Goal: Download file/media

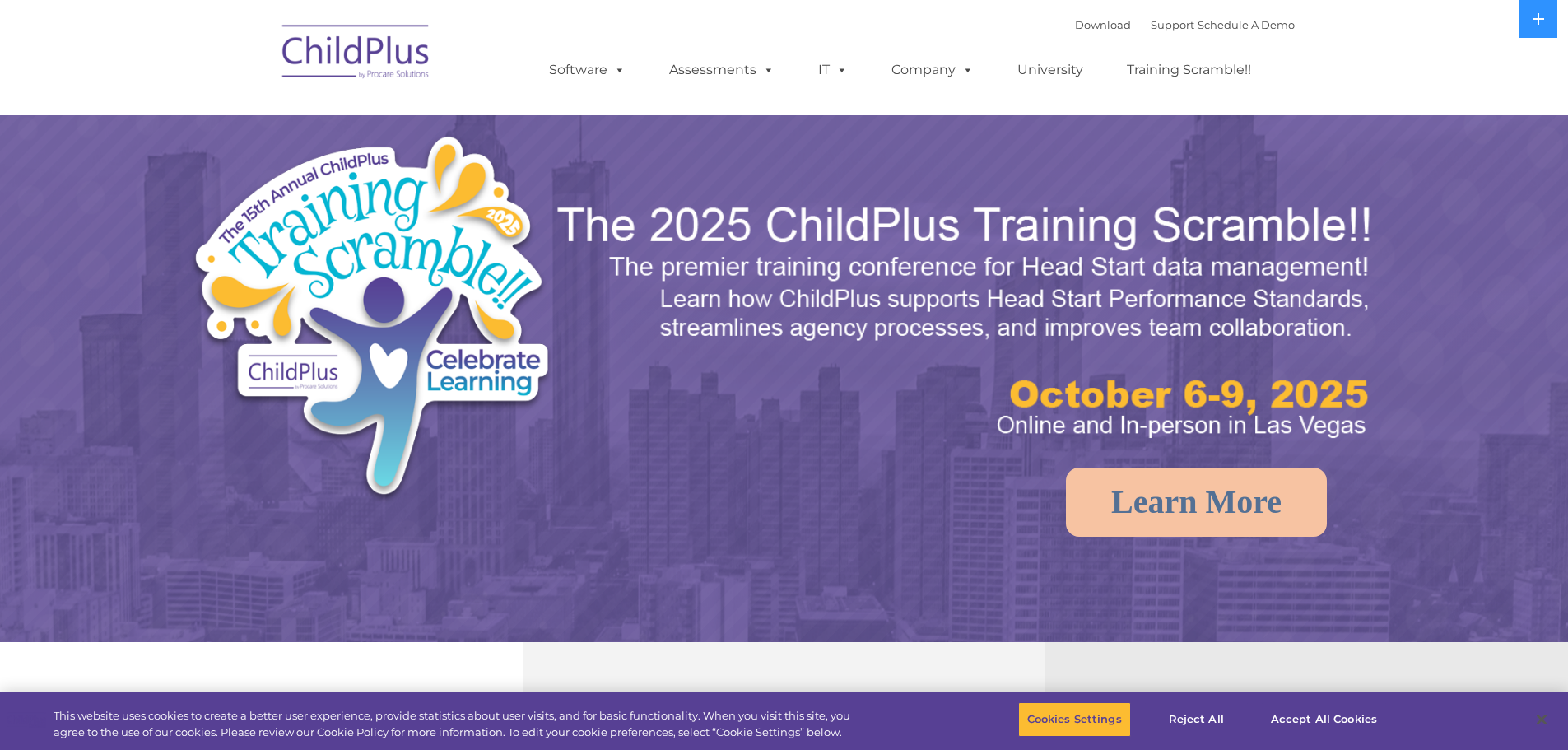
select select "MEDIUM"
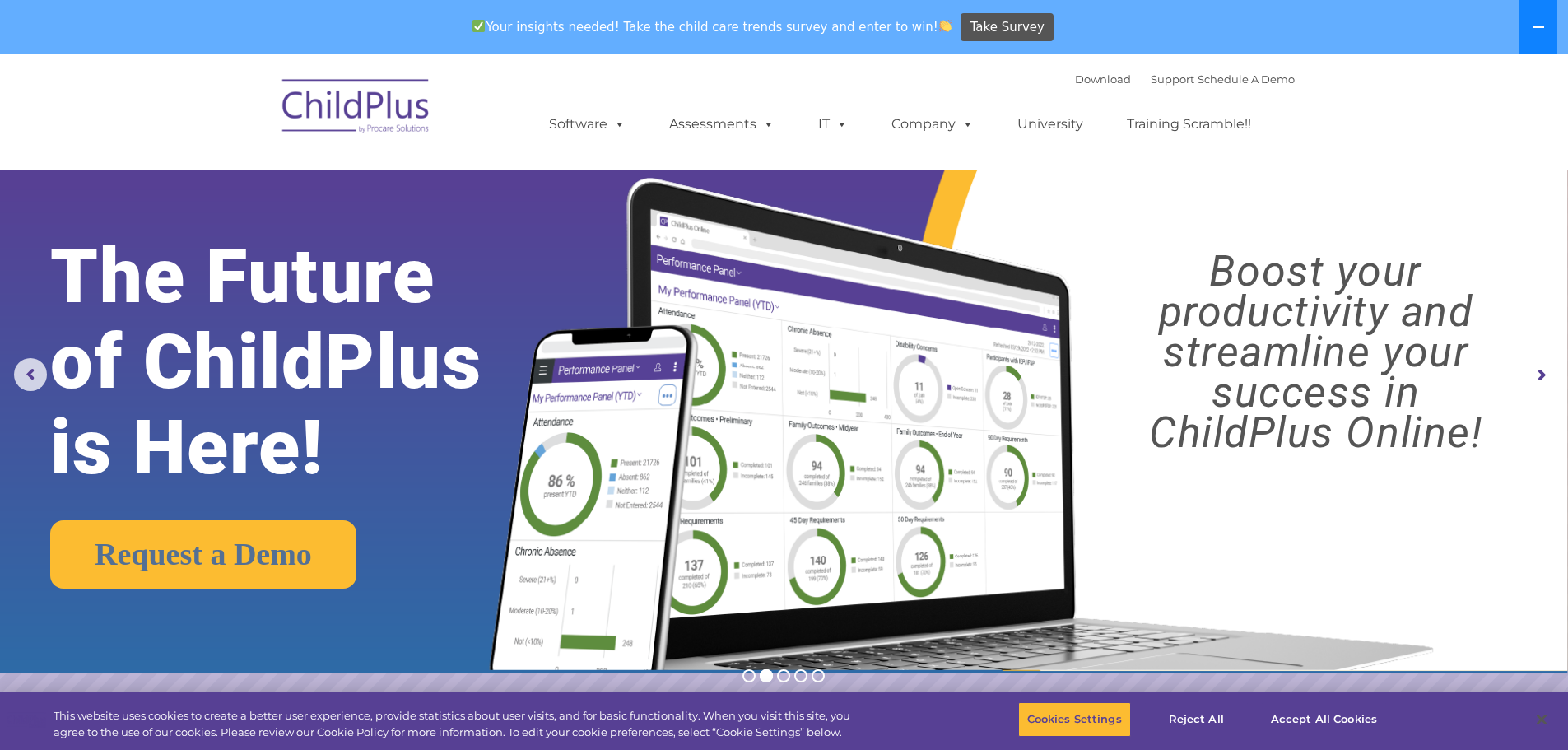
click at [1544, 35] on button at bounding box center [1537, 27] width 38 height 54
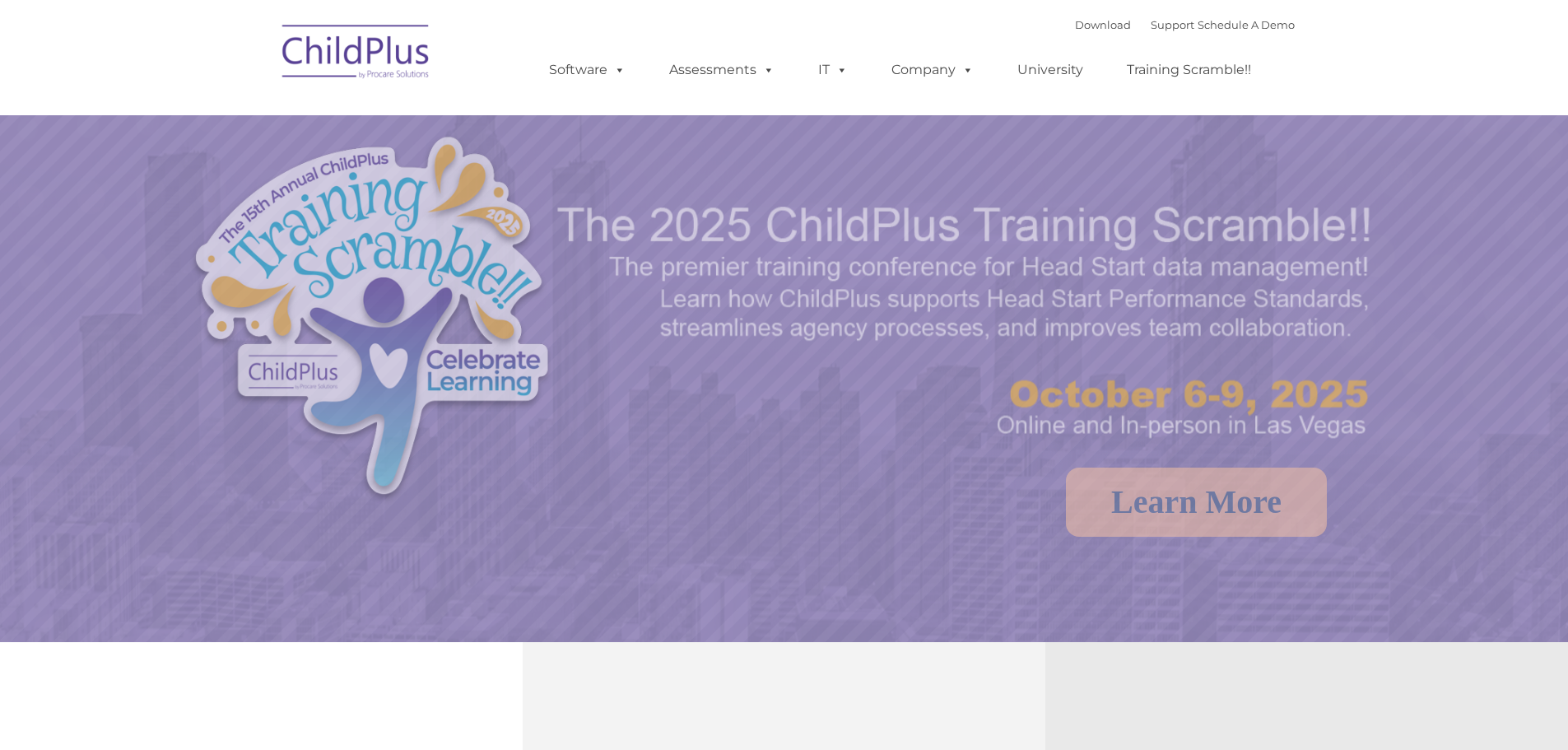
select select "MEDIUM"
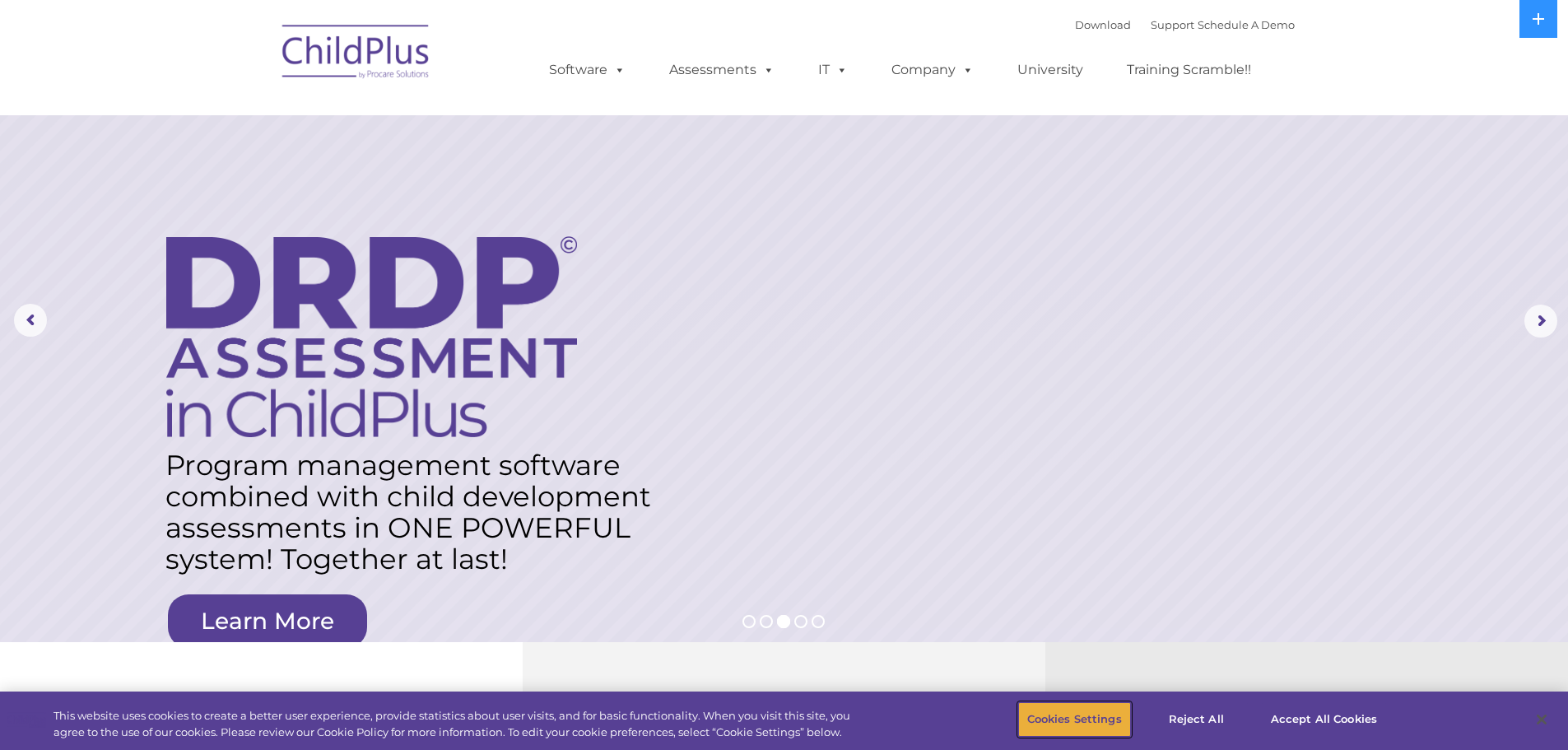
click at [1089, 720] on button "Cookies Settings" at bounding box center [1074, 719] width 113 height 35
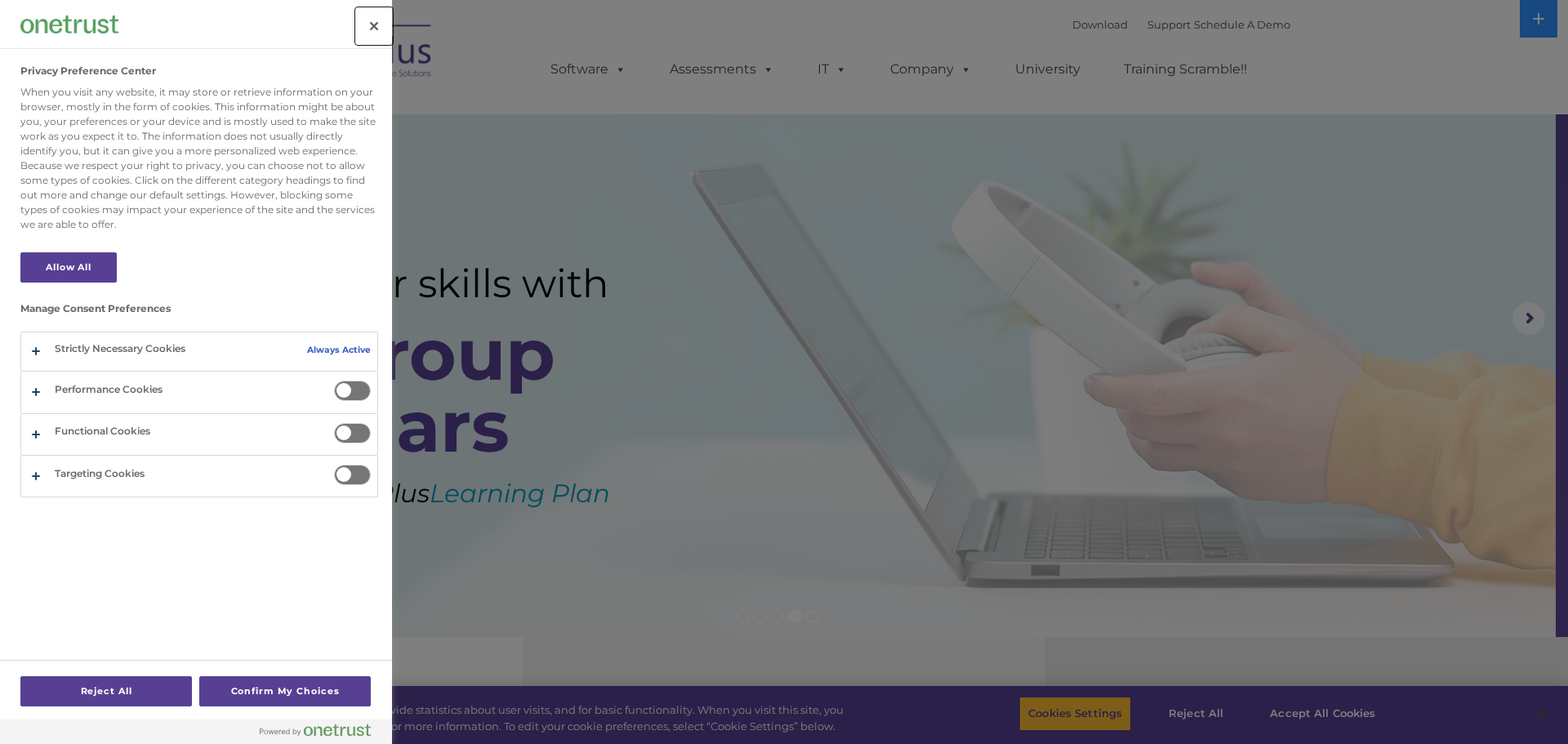
click at [385, 25] on button "Close" at bounding box center [374, 25] width 36 height 36
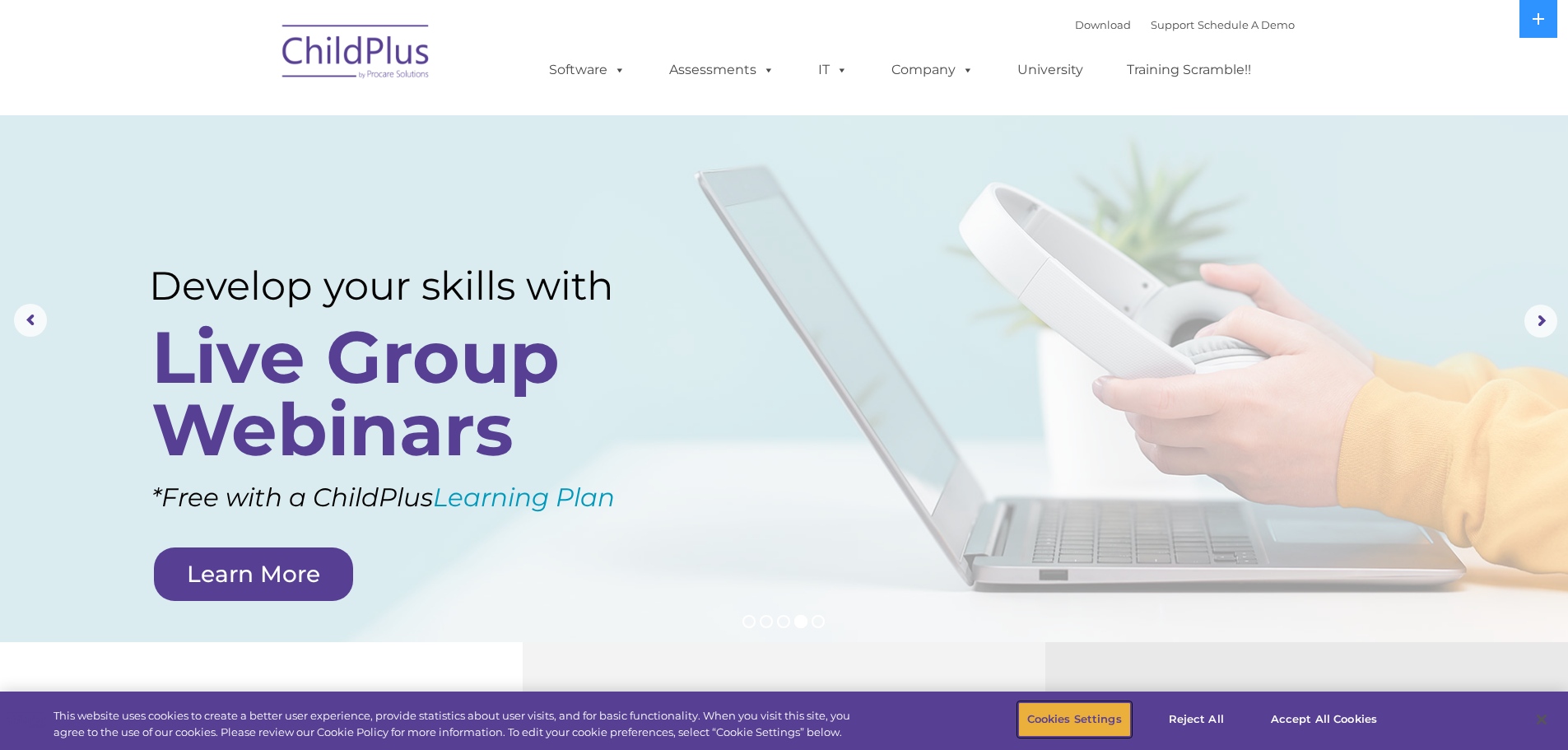
click at [1086, 713] on button "Cookies Settings" at bounding box center [1074, 719] width 113 height 35
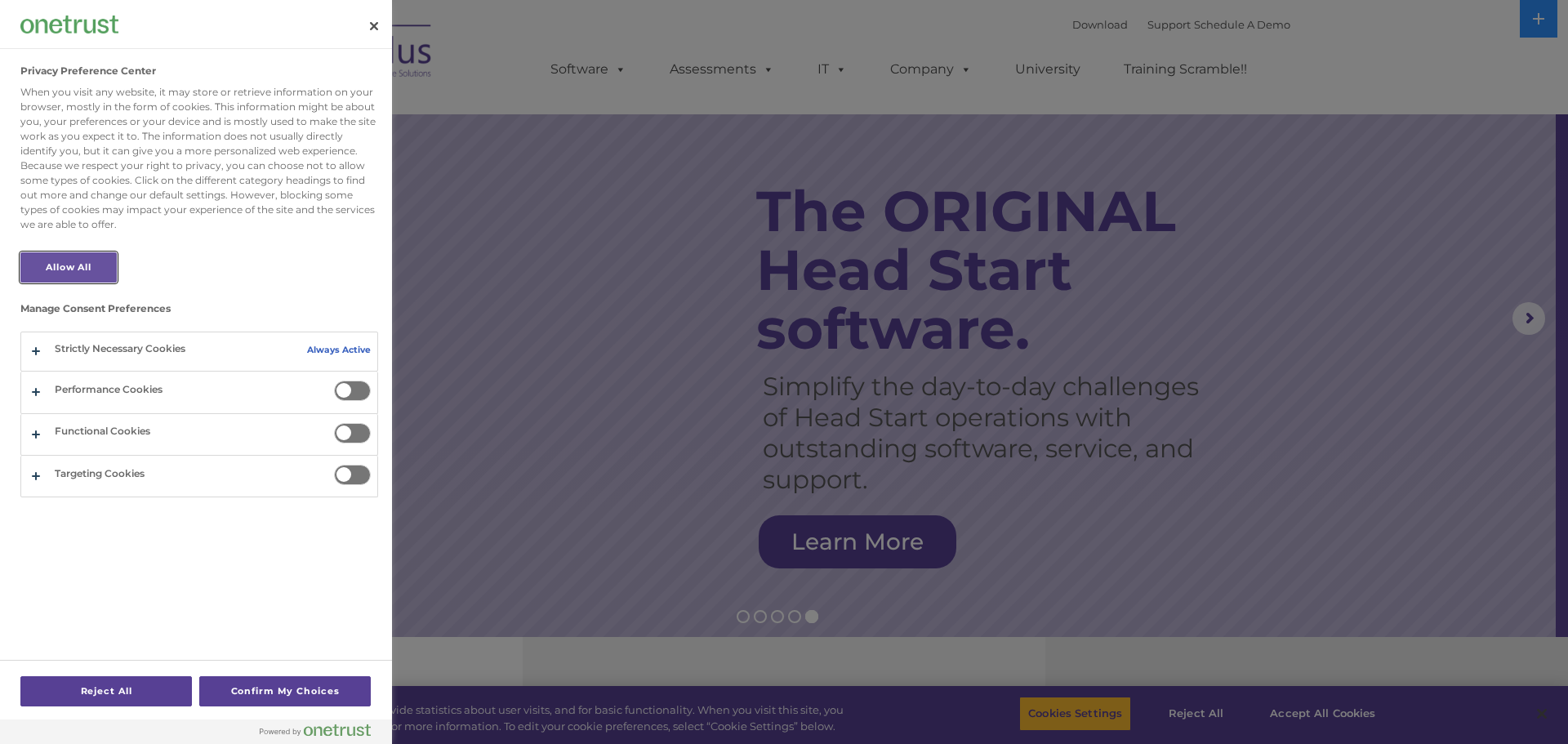
click at [69, 264] on button "Allow All" at bounding box center [69, 267] width 96 height 30
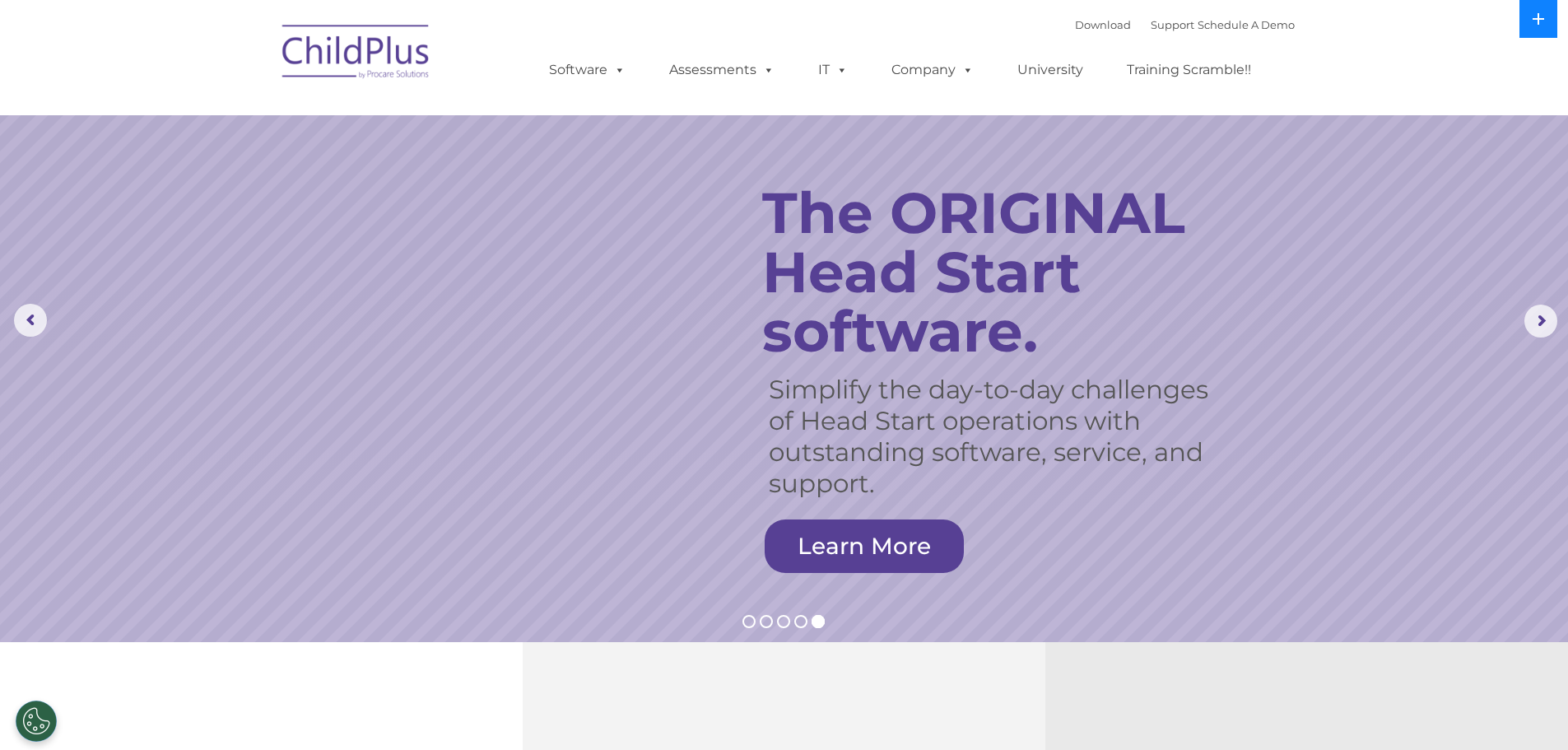
click at [1549, 19] on button at bounding box center [1537, 18] width 38 height 38
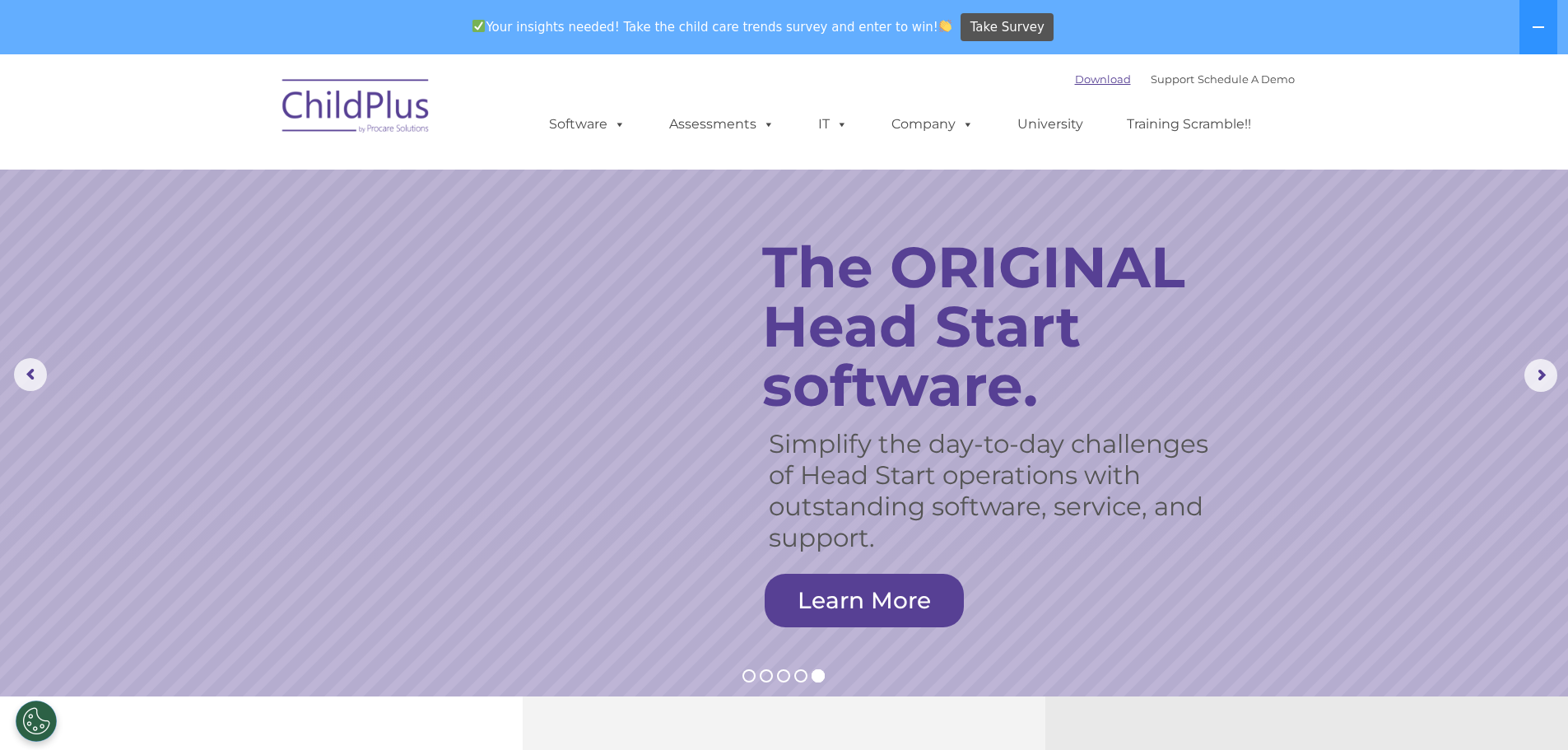
click at [1075, 82] on link "Download" at bounding box center [1103, 79] width 56 height 13
click at [1077, 77] on link "Download" at bounding box center [1103, 79] width 56 height 13
